Goal: Task Accomplishment & Management: Complete application form

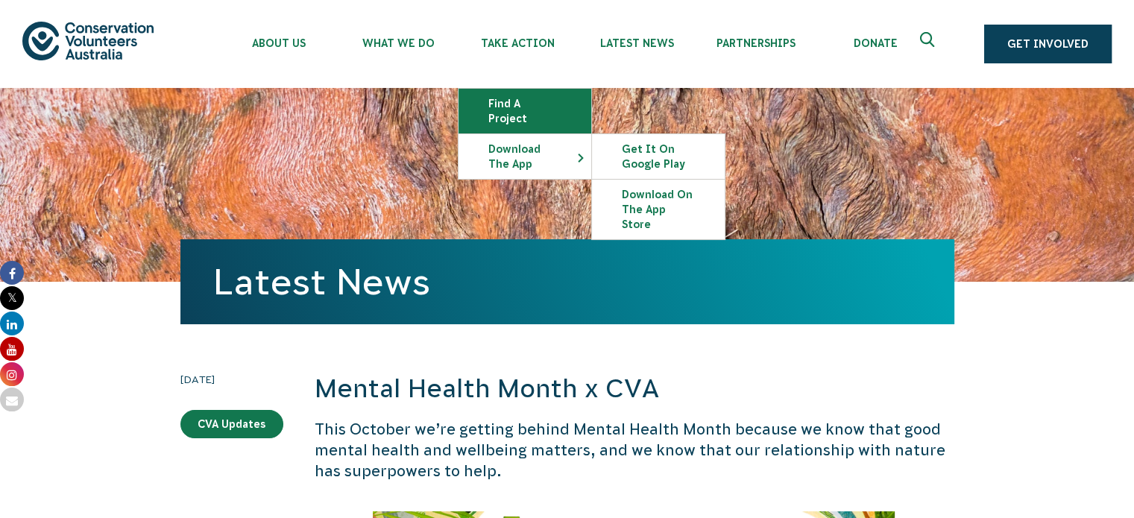
click at [514, 107] on link "Find a project" at bounding box center [525, 111] width 133 height 45
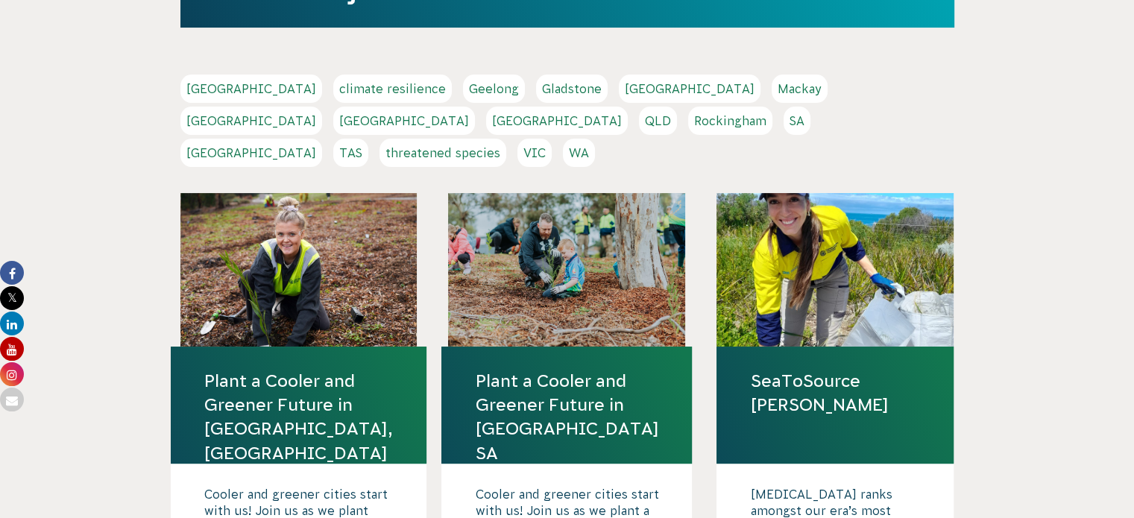
scroll to position [292, 0]
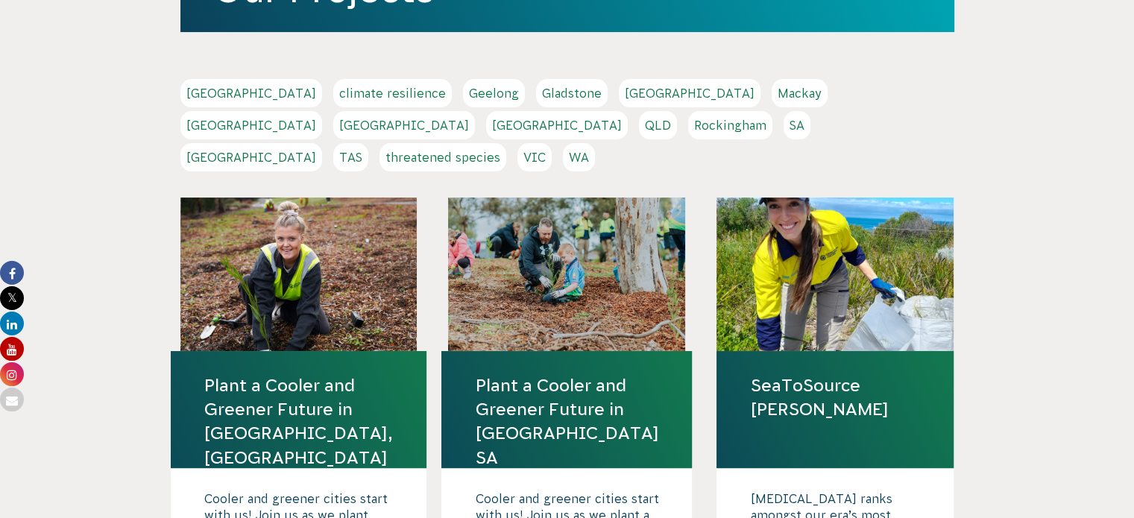
click at [536, 95] on link "Gladstone" at bounding box center [572, 93] width 72 height 28
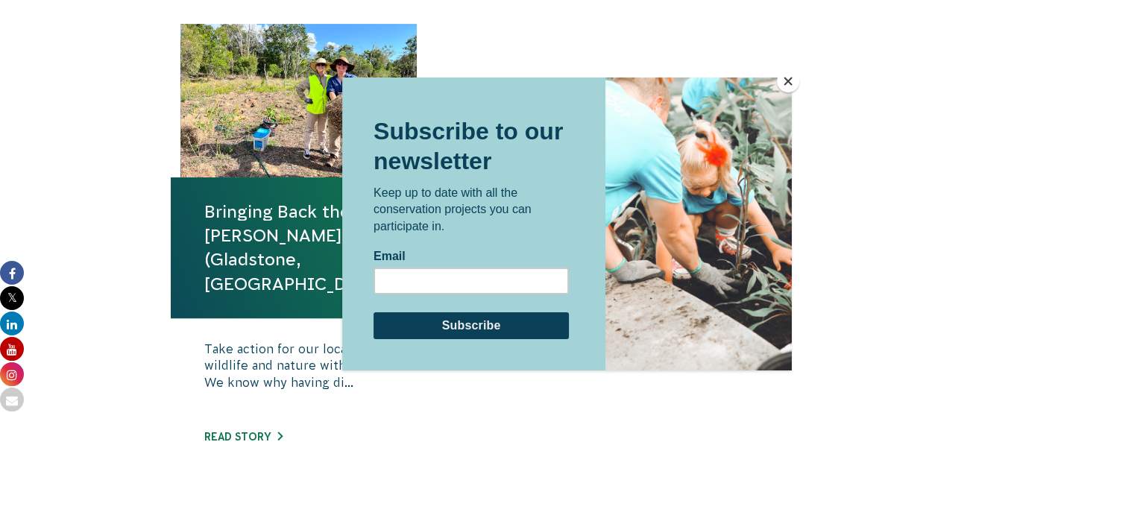
scroll to position [552, 0]
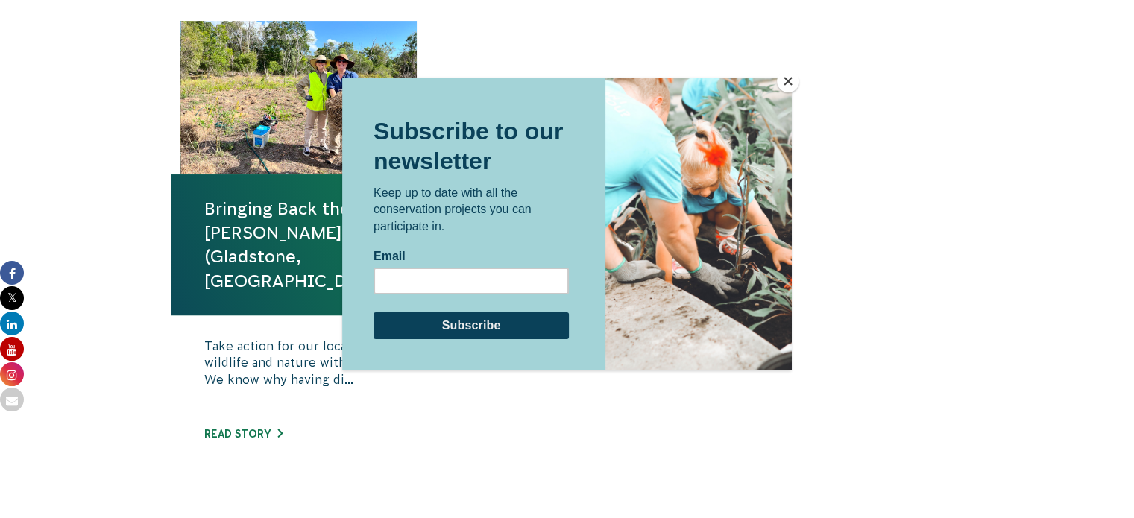
click at [791, 85] on button "Close" at bounding box center [788, 81] width 22 height 22
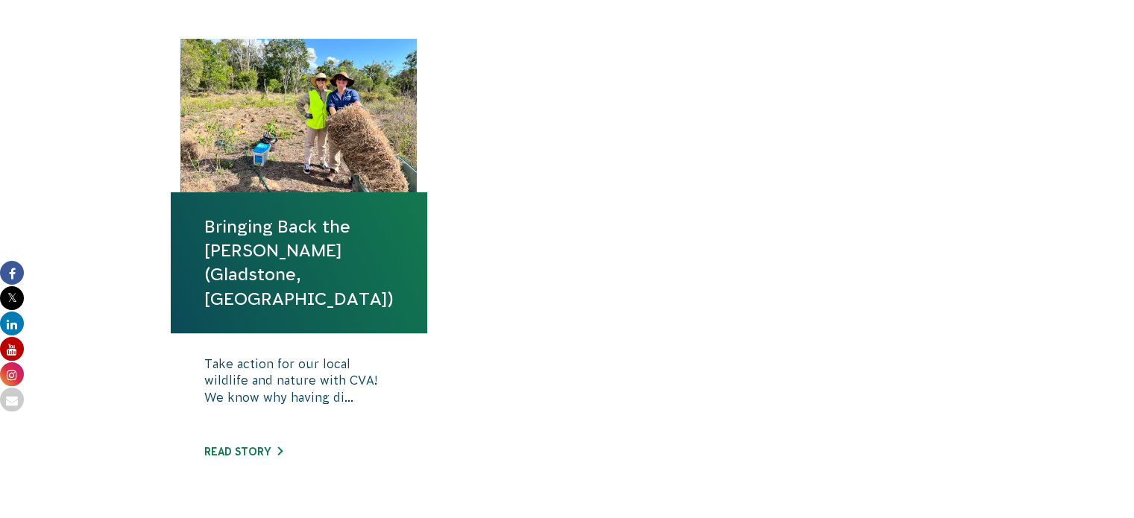
scroll to position [534, 0]
click at [330, 107] on div at bounding box center [298, 116] width 237 height 154
click at [306, 208] on h4 "Bringing Back the [PERSON_NAME] (Gladstone, [GEOGRAPHIC_DATA])" at bounding box center [299, 262] width 257 height 141
click at [295, 224] on link "Bringing Back the [PERSON_NAME] (Gladstone, [GEOGRAPHIC_DATA])" at bounding box center [298, 263] width 189 height 96
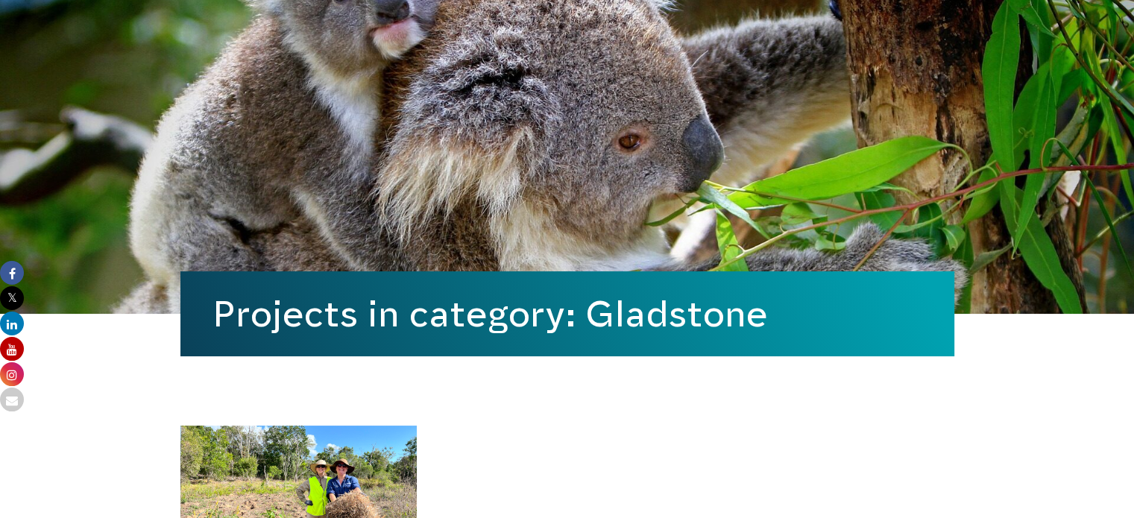
scroll to position [0, 0]
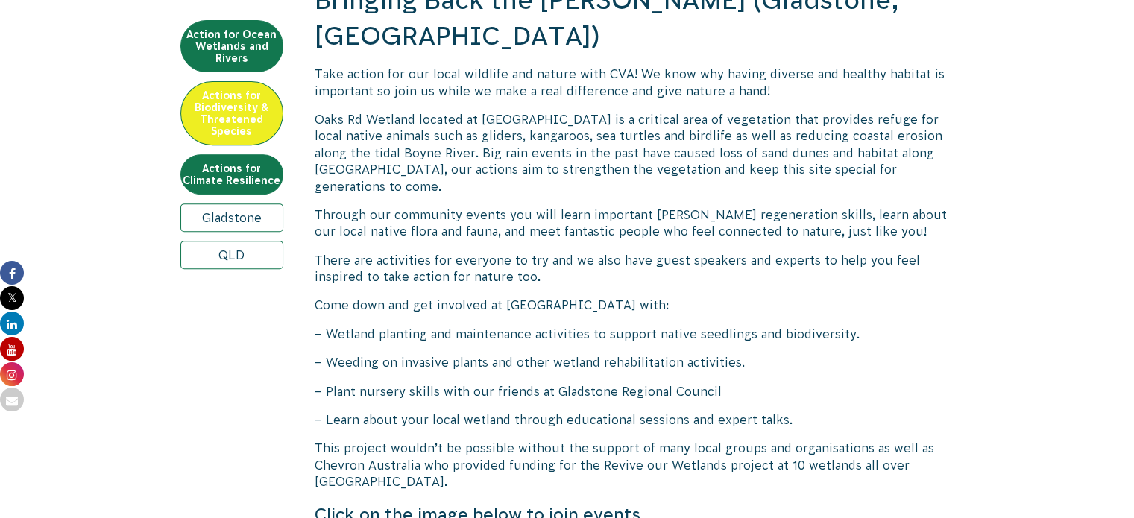
scroll to position [398, 0]
